Goal: Task Accomplishment & Management: Use online tool/utility

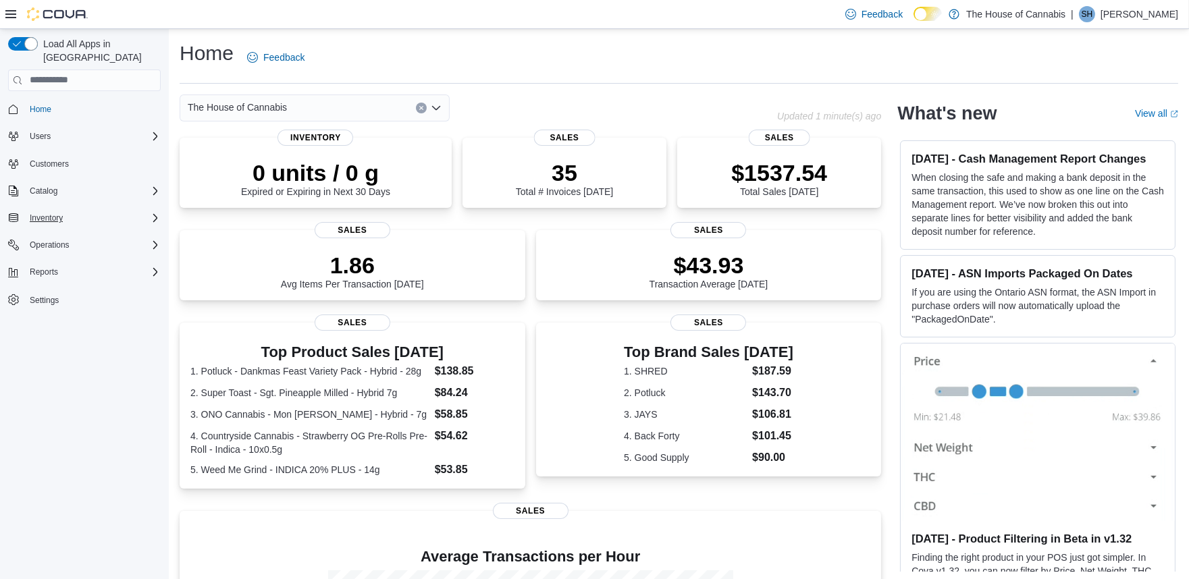
click at [69, 210] on div "Inventory" at bounding box center [92, 218] width 136 height 16
click at [70, 269] on span "Inventory Manager (Classic)" at bounding box center [74, 274] width 101 height 11
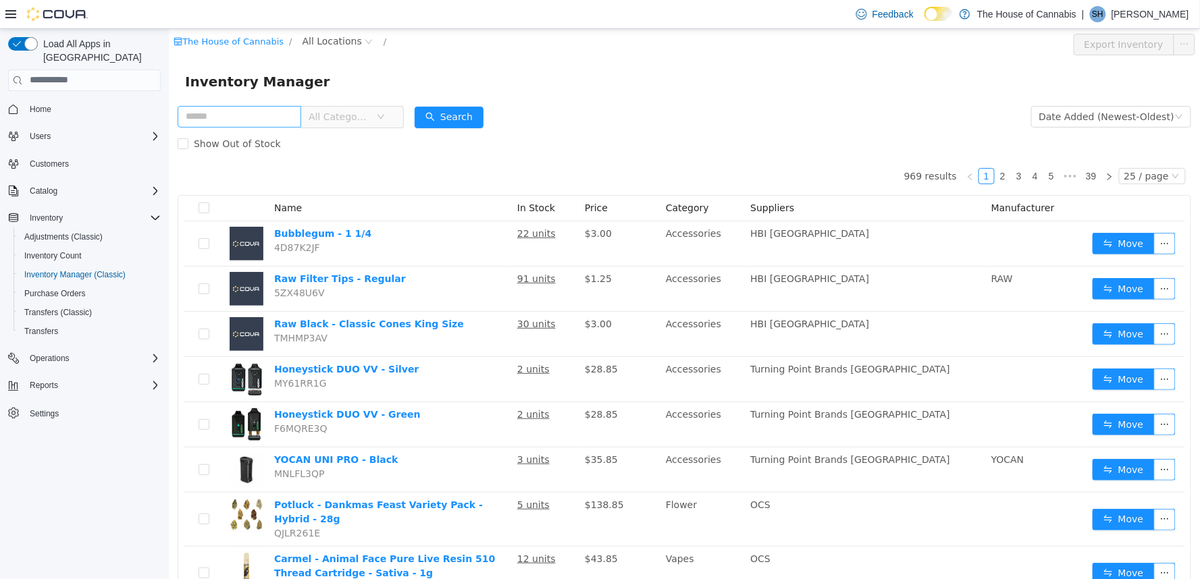
click at [210, 117] on input "text" at bounding box center [239, 116] width 124 height 22
type input "**********"
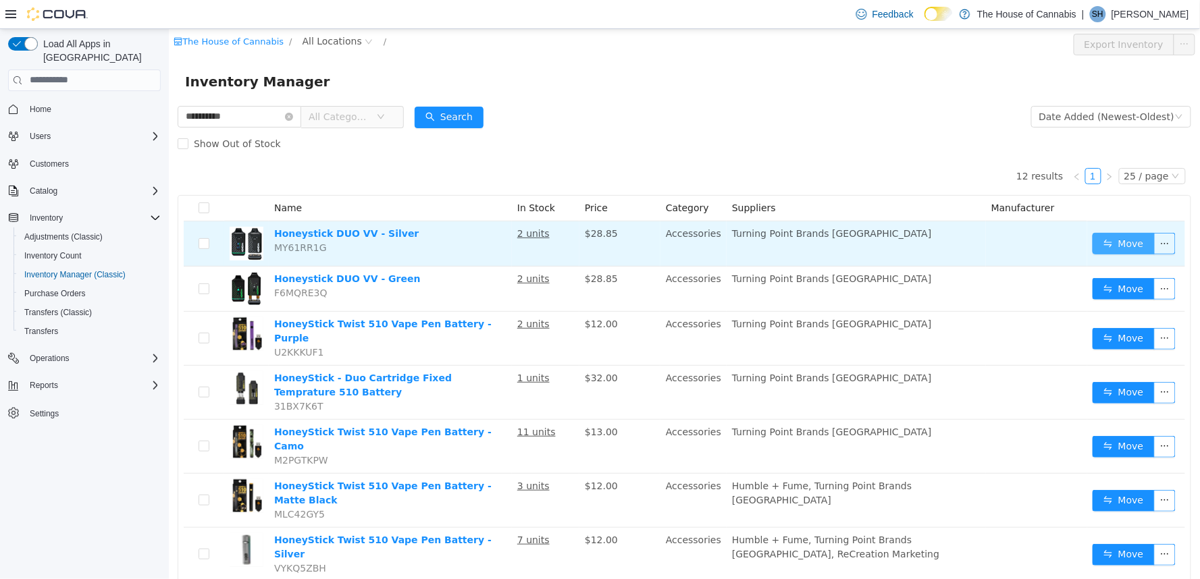
click at [1107, 240] on button "Move" at bounding box center [1123, 243] width 62 height 22
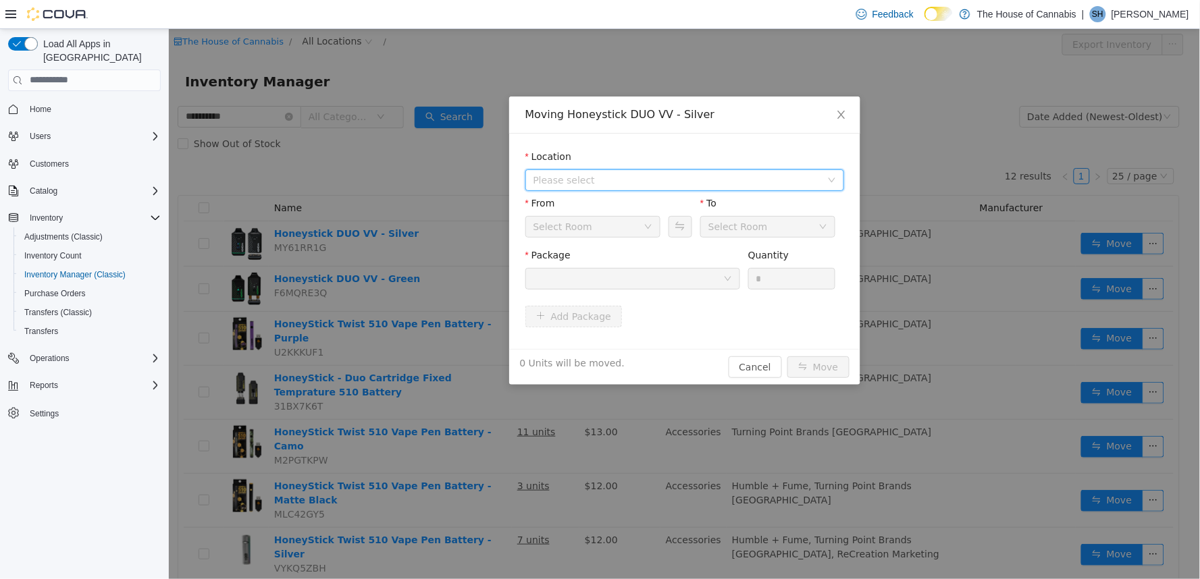
click at [623, 178] on span "Please select" at bounding box center [677, 180] width 288 height 14
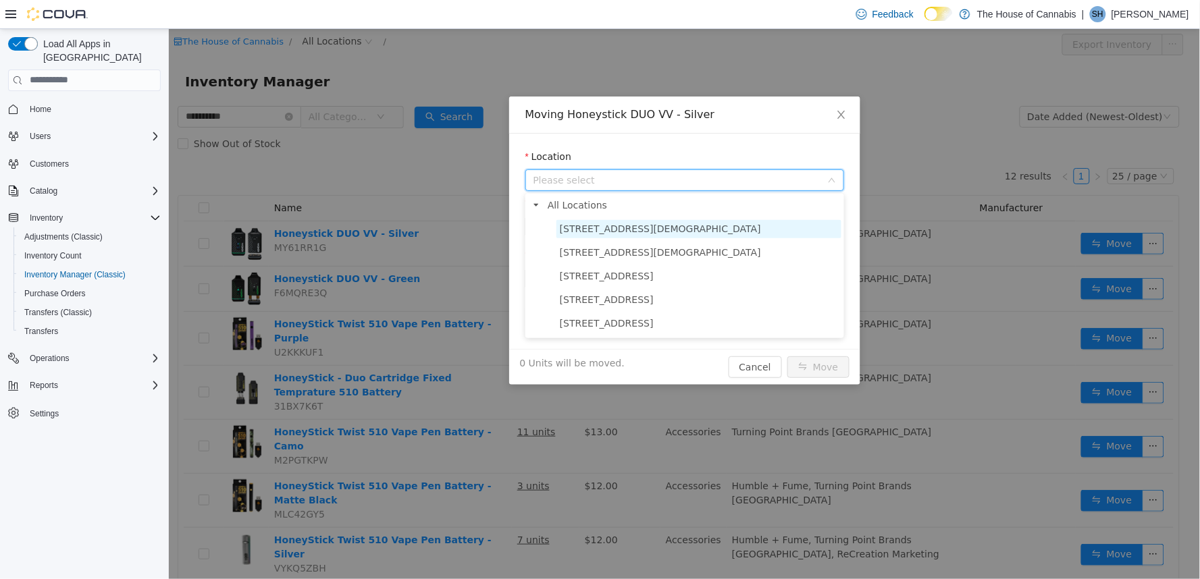
click at [619, 225] on span "[STREET_ADDRESS][DEMOGRAPHIC_DATA]" at bounding box center [659, 228] width 201 height 11
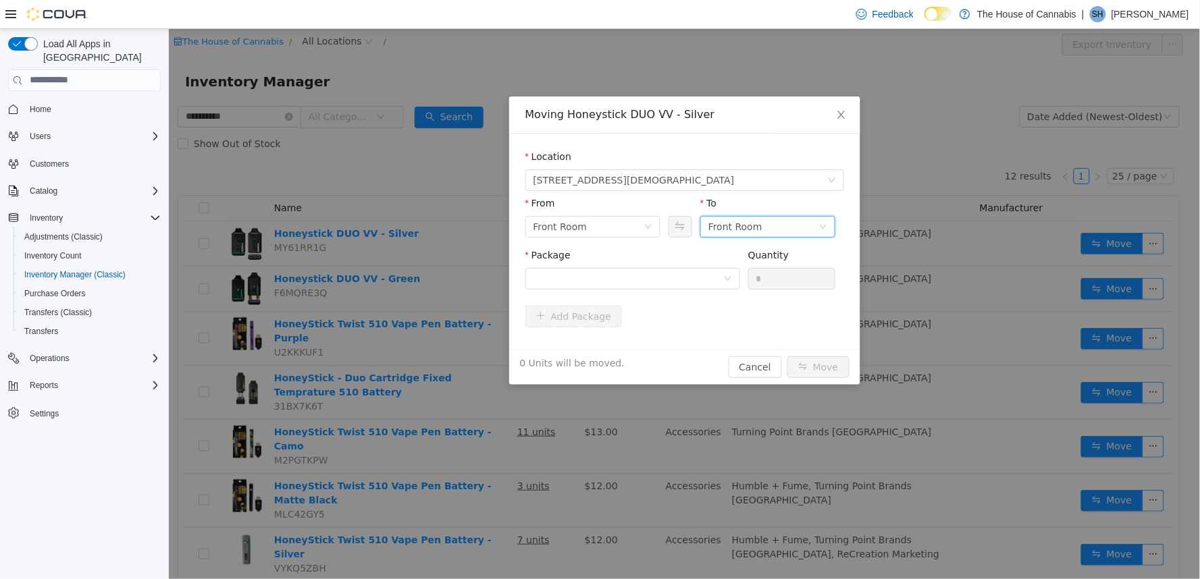
click at [750, 224] on div "Front Room" at bounding box center [735, 226] width 54 height 20
click at [750, 296] on li "Returns" at bounding box center [767, 297] width 135 height 22
click at [631, 279] on div at bounding box center [628, 278] width 190 height 20
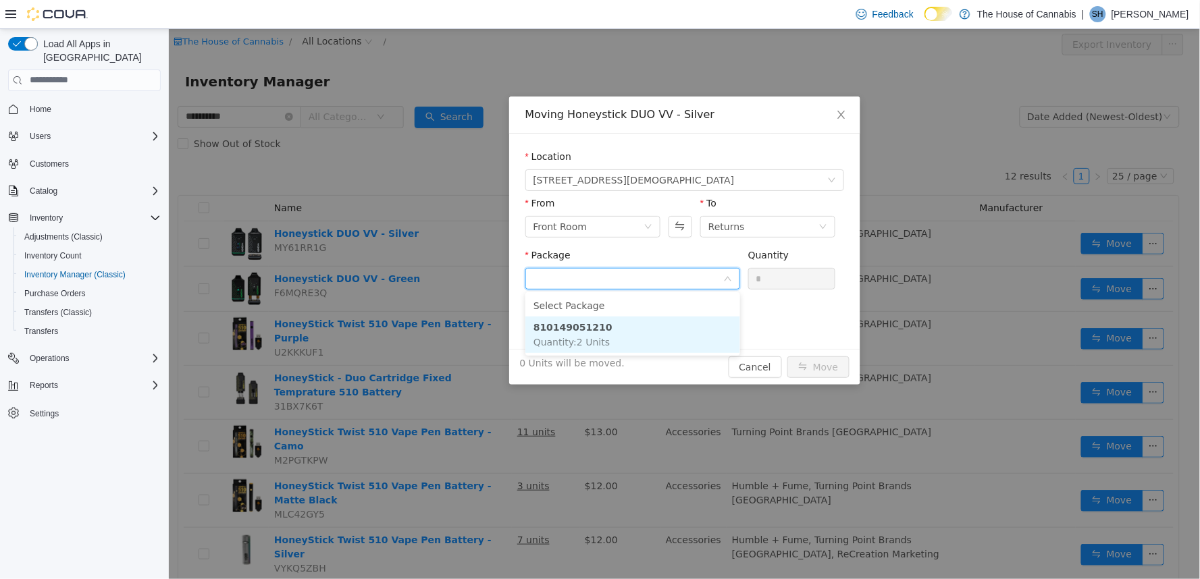
click at [634, 338] on li "810149051210 Quantity : 2 Units" at bounding box center [632, 334] width 215 height 36
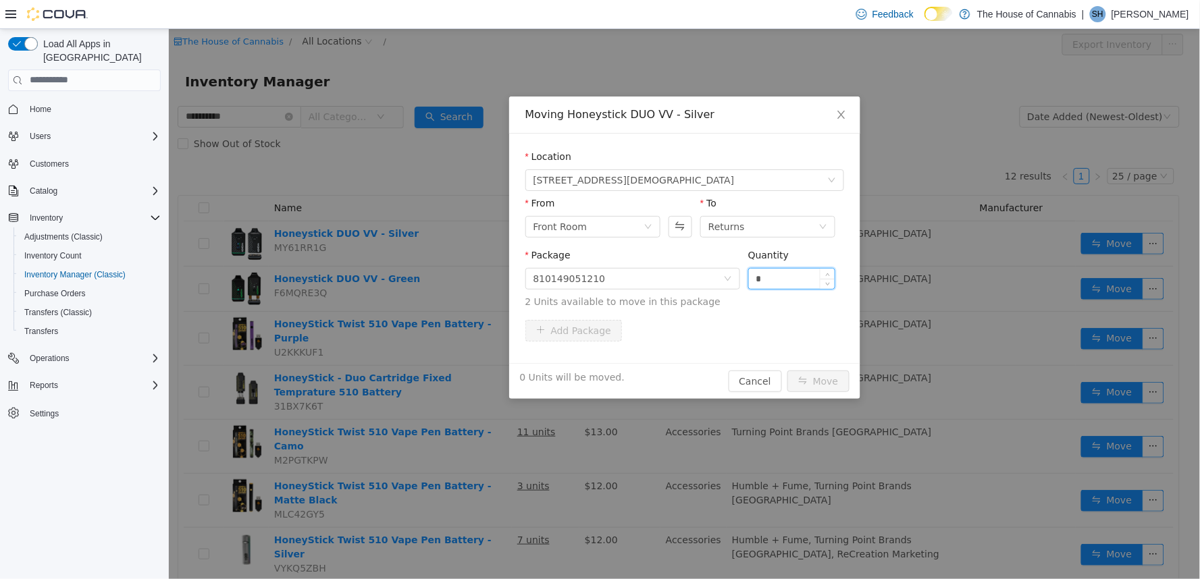
click at [763, 273] on input "*" at bounding box center [791, 278] width 86 height 20
type input "*"
click at [834, 392] on div "1 Unit will be moved. Cancel Move" at bounding box center [683, 381] width 351 height 36
click at [831, 384] on button "Move" at bounding box center [818, 381] width 62 height 22
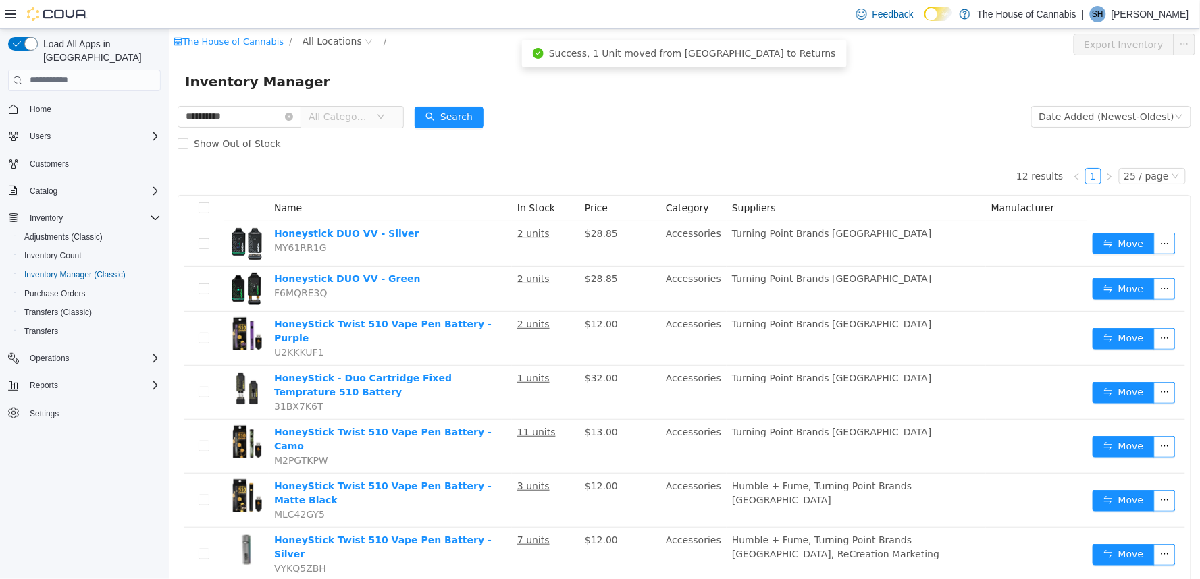
click at [654, 117] on form "**********" at bounding box center [684, 130] width 1014 height 54
